Goal: Task Accomplishment & Management: Manage account settings

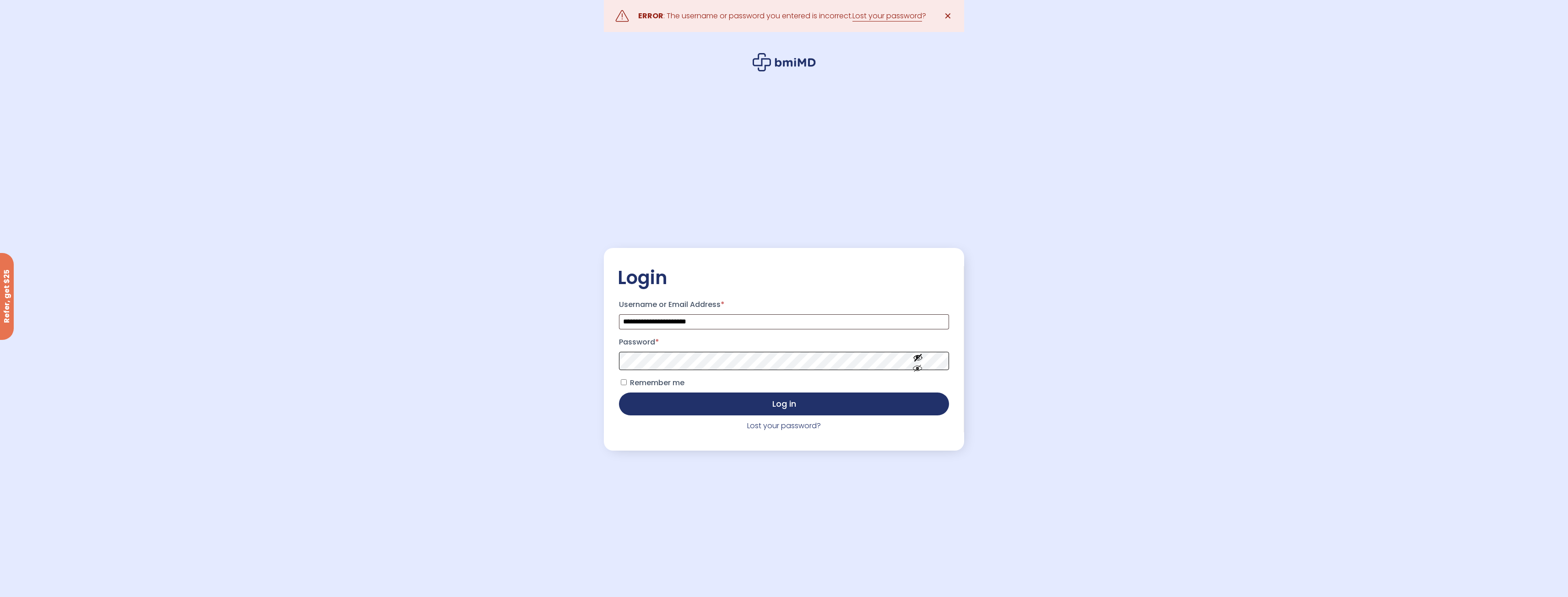
click at [619, 393] on button "Log in" at bounding box center [783, 404] width 329 height 23
click at [679, 353] on p "Password *" at bounding box center [784, 353] width 333 height 38
click at [803, 410] on button "Log in" at bounding box center [783, 403] width 329 height 23
click at [783, 427] on link "Lost your password?" at bounding box center [784, 425] width 74 height 10
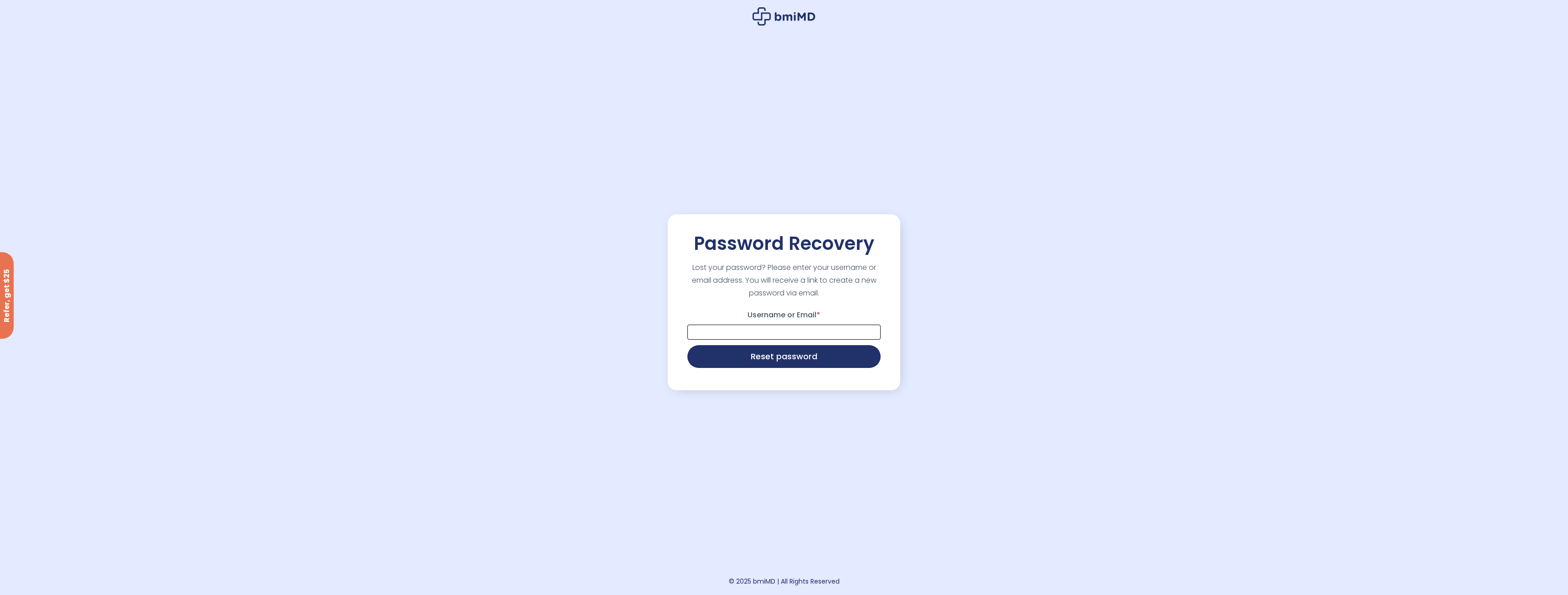
click at [780, 335] on input "Username or Email *" at bounding box center [784, 332] width 194 height 15
type input "**********"
click at [786, 359] on button "Reset password" at bounding box center [784, 355] width 194 height 23
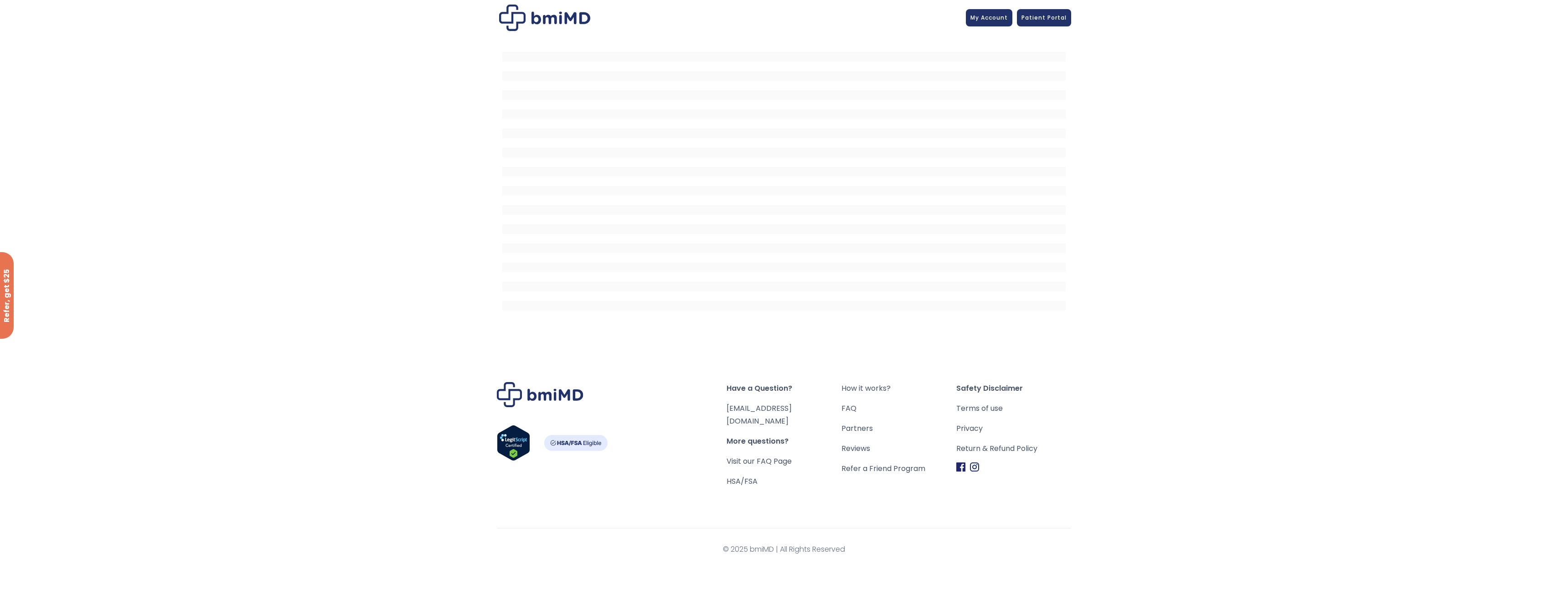
click at [556, 18] on img at bounding box center [545, 17] width 91 height 26
